Goal: Transaction & Acquisition: Purchase product/service

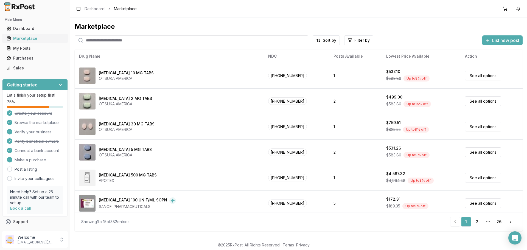
click at [21, 38] on div "Marketplace" at bounding box center [35, 38] width 57 height 5
click at [94, 42] on input "search" at bounding box center [192, 40] width 234 height 10
type input "*******"
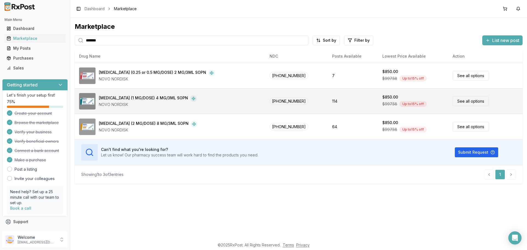
click at [458, 103] on link "See all options" at bounding box center [471, 101] width 36 height 10
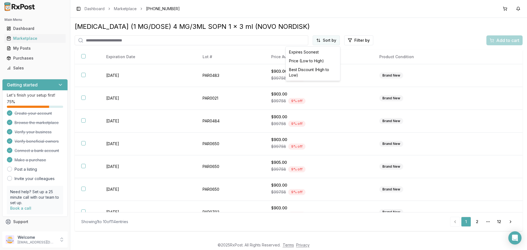
click at [326, 41] on html "Main Menu Dashboard Marketplace My Posts Purchases Sales Getting started Let's …" at bounding box center [263, 125] width 527 height 250
click at [308, 59] on div "Price (Low to High)" at bounding box center [313, 61] width 52 height 9
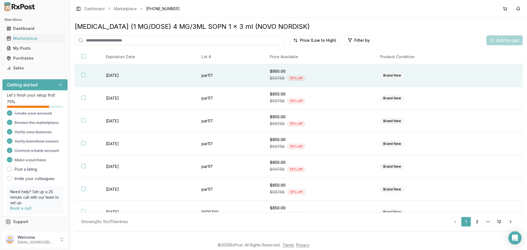
click at [86, 76] on th at bounding box center [87, 75] width 25 height 23
click at [499, 43] on span "Add to cart" at bounding box center [508, 40] width 23 height 7
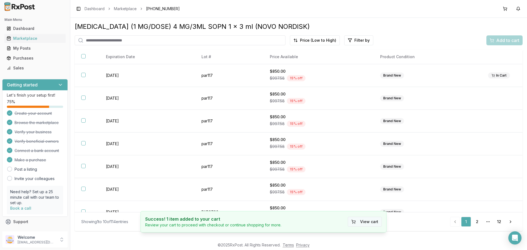
click at [359, 221] on button "View cart" at bounding box center [365, 222] width 34 height 10
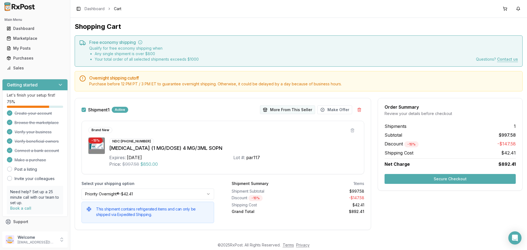
click at [277, 111] on button "More From This Seller" at bounding box center [287, 109] width 55 height 9
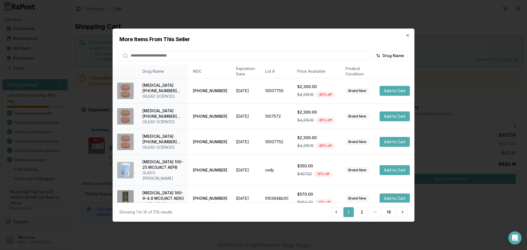
click at [201, 58] on input "search" at bounding box center [244, 56] width 251 height 10
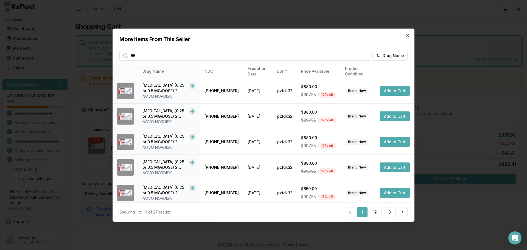
type input "*****"
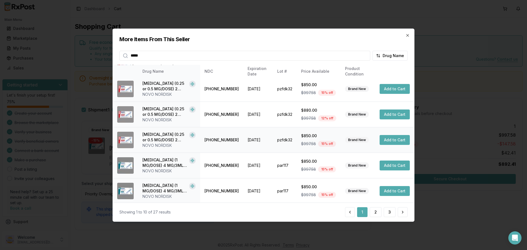
scroll to position [131, 0]
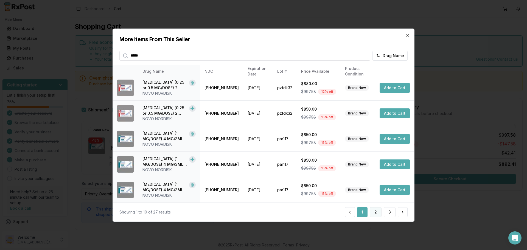
click at [373, 213] on button "2" at bounding box center [376, 212] width 12 height 10
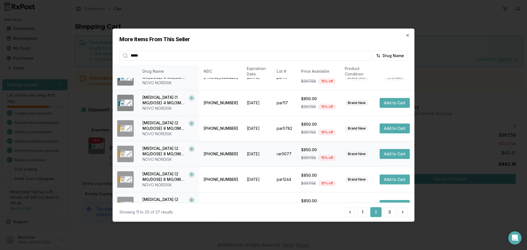
scroll to position [55, 0]
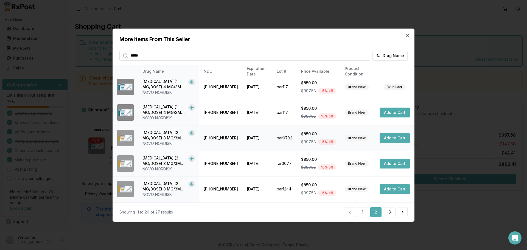
click at [389, 140] on button "Add to Cart" at bounding box center [395, 138] width 30 height 10
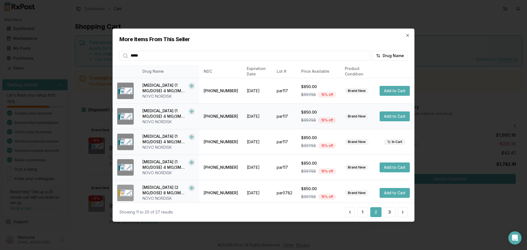
click at [387, 116] on button "Add to Cart" at bounding box center [395, 117] width 30 height 10
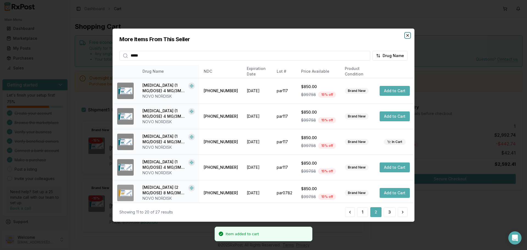
click at [408, 37] on icon "button" at bounding box center [408, 35] width 4 height 4
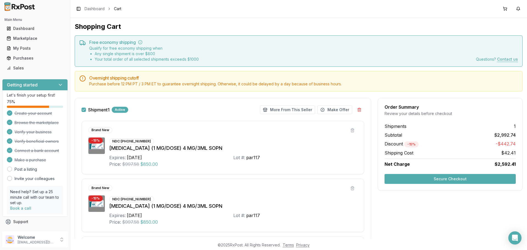
click at [431, 181] on button "Secure Checkout" at bounding box center [450, 179] width 131 height 10
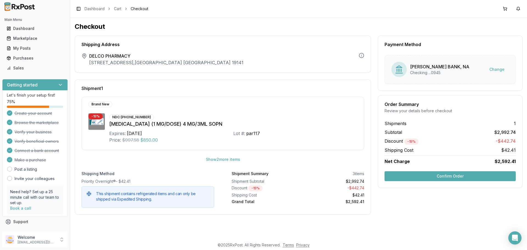
click at [431, 176] on button "Confirm Order" at bounding box center [450, 176] width 131 height 10
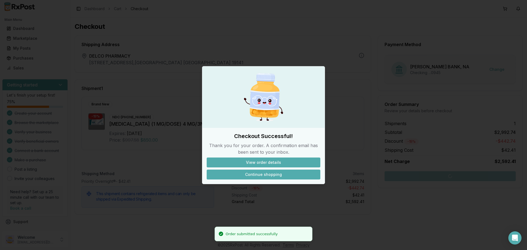
click at [262, 174] on button "Continue shopping" at bounding box center [264, 175] width 114 height 10
